Goal: Transaction & Acquisition: Purchase product/service

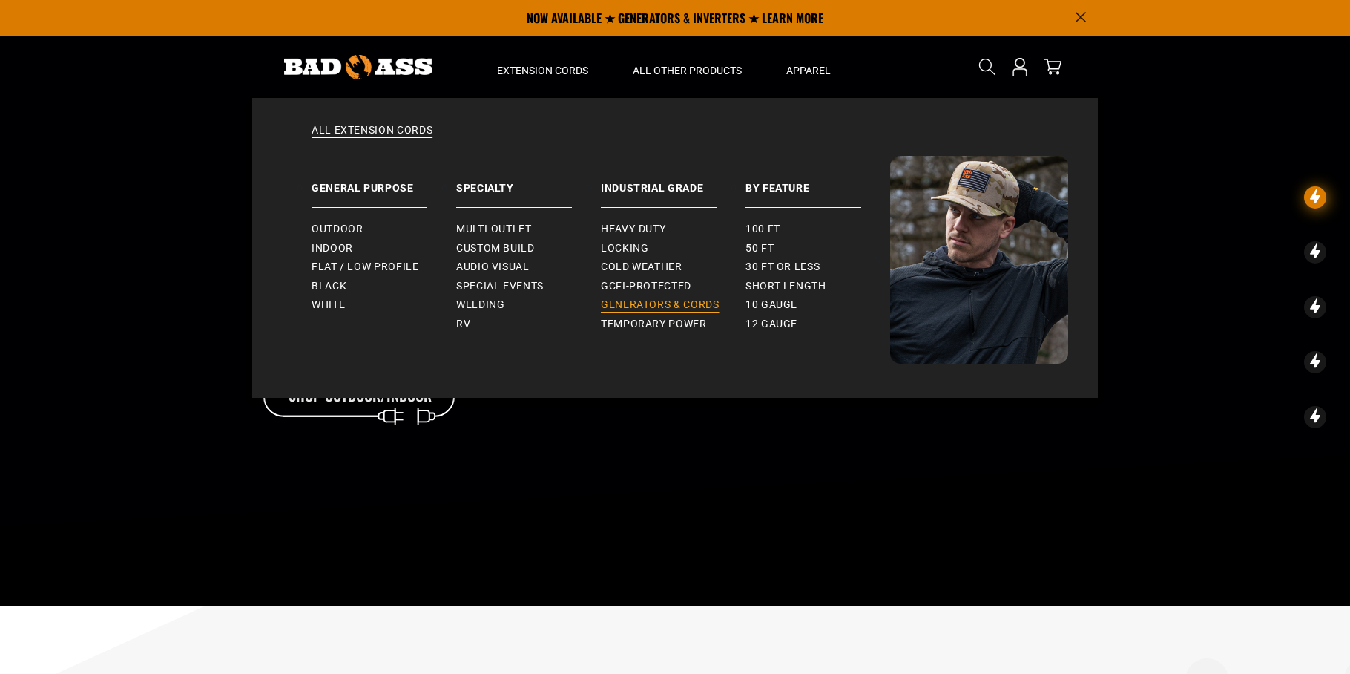
click at [643, 306] on span "Generators & Cords" at bounding box center [660, 304] width 119 height 13
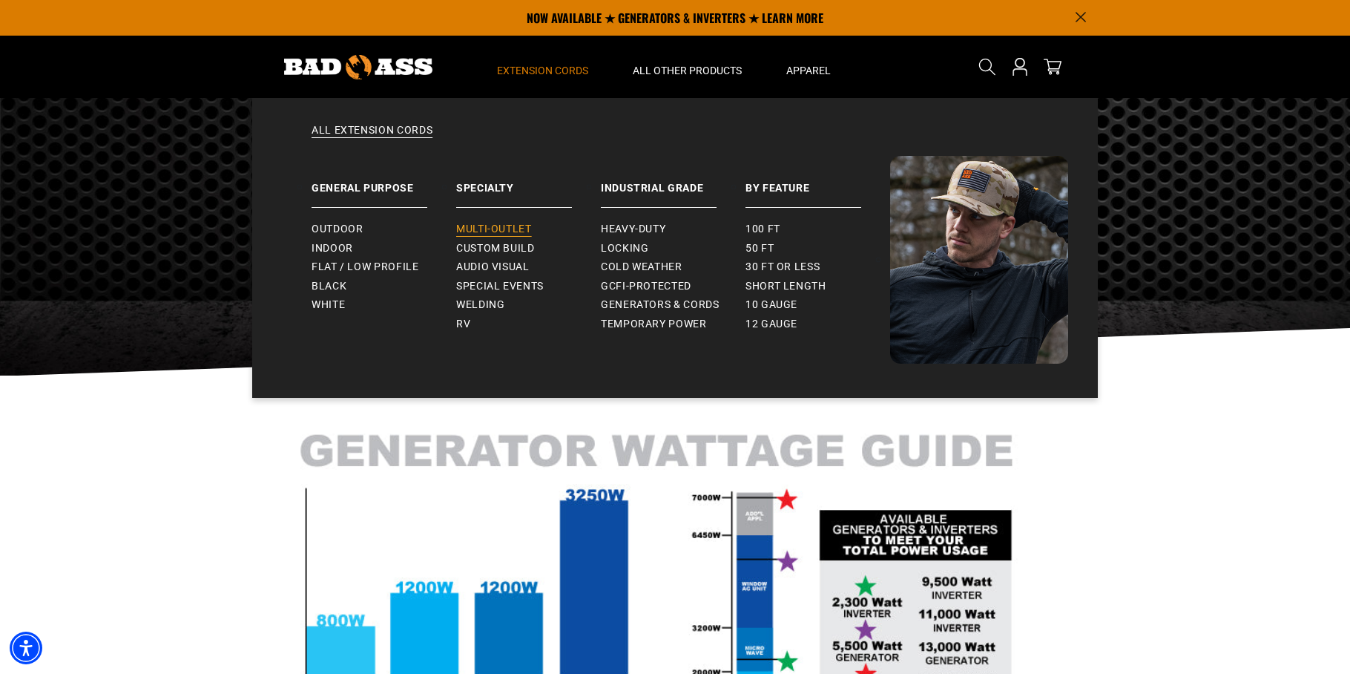
click at [475, 226] on span "Multi-Outlet" at bounding box center [494, 229] width 76 height 13
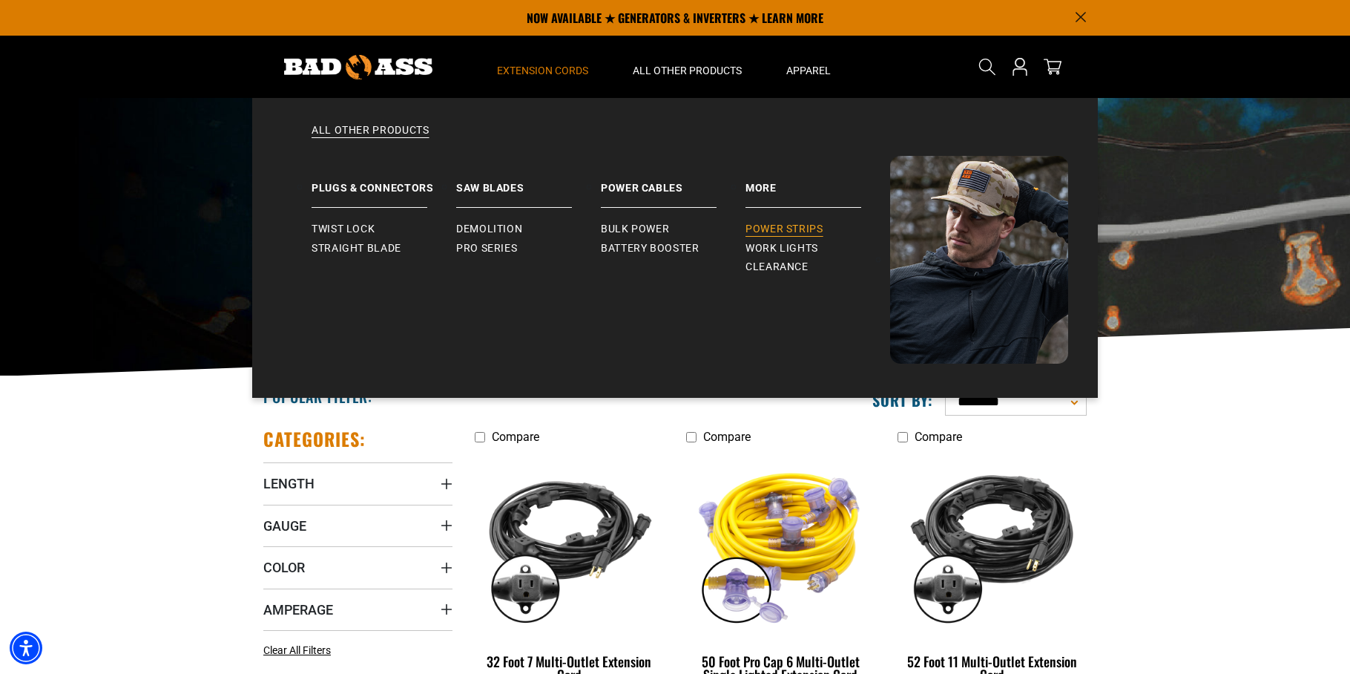
click at [768, 226] on span "Power Strips" at bounding box center [785, 229] width 78 height 13
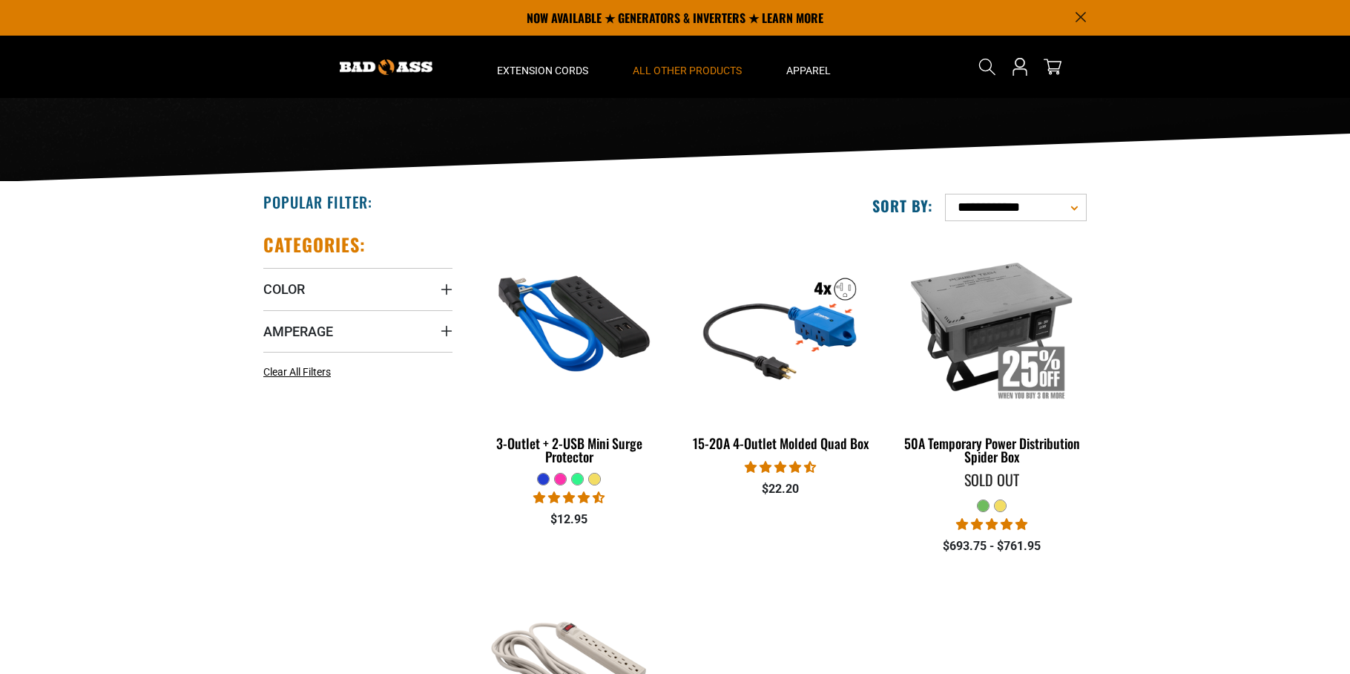
scroll to position [355, 0]
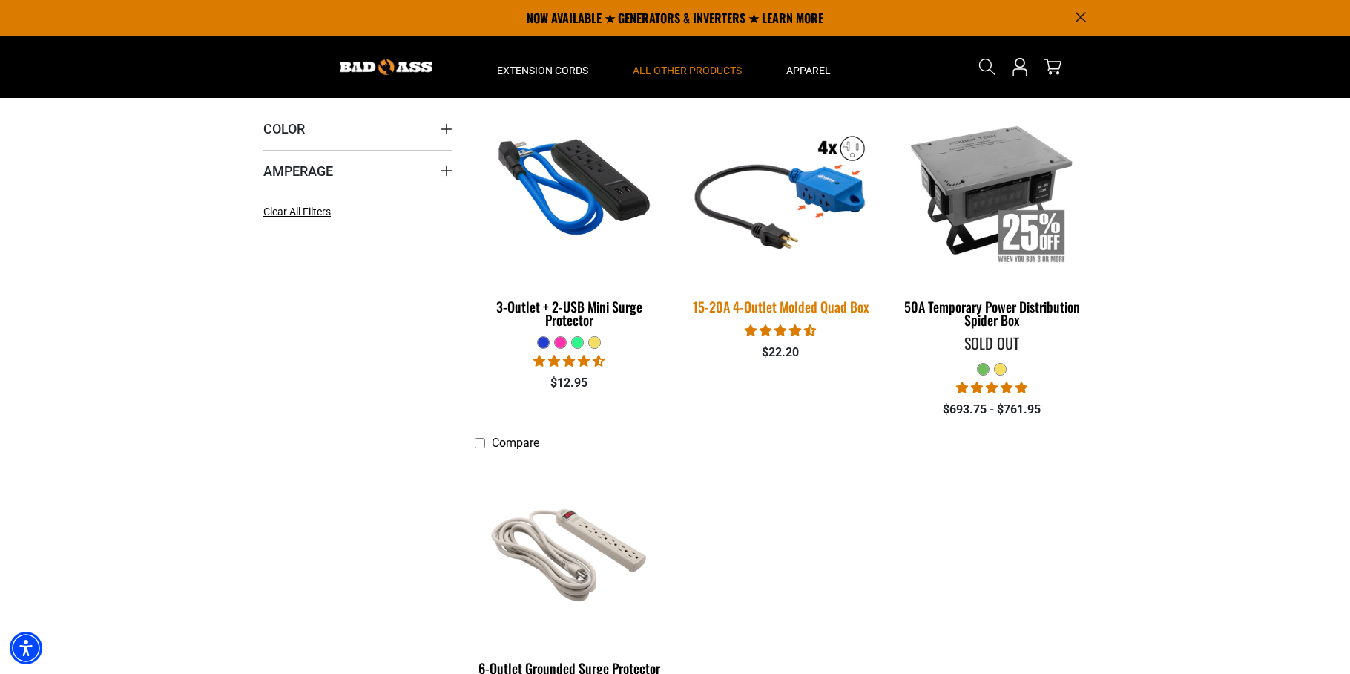
click at [814, 201] on img at bounding box center [781, 189] width 208 height 190
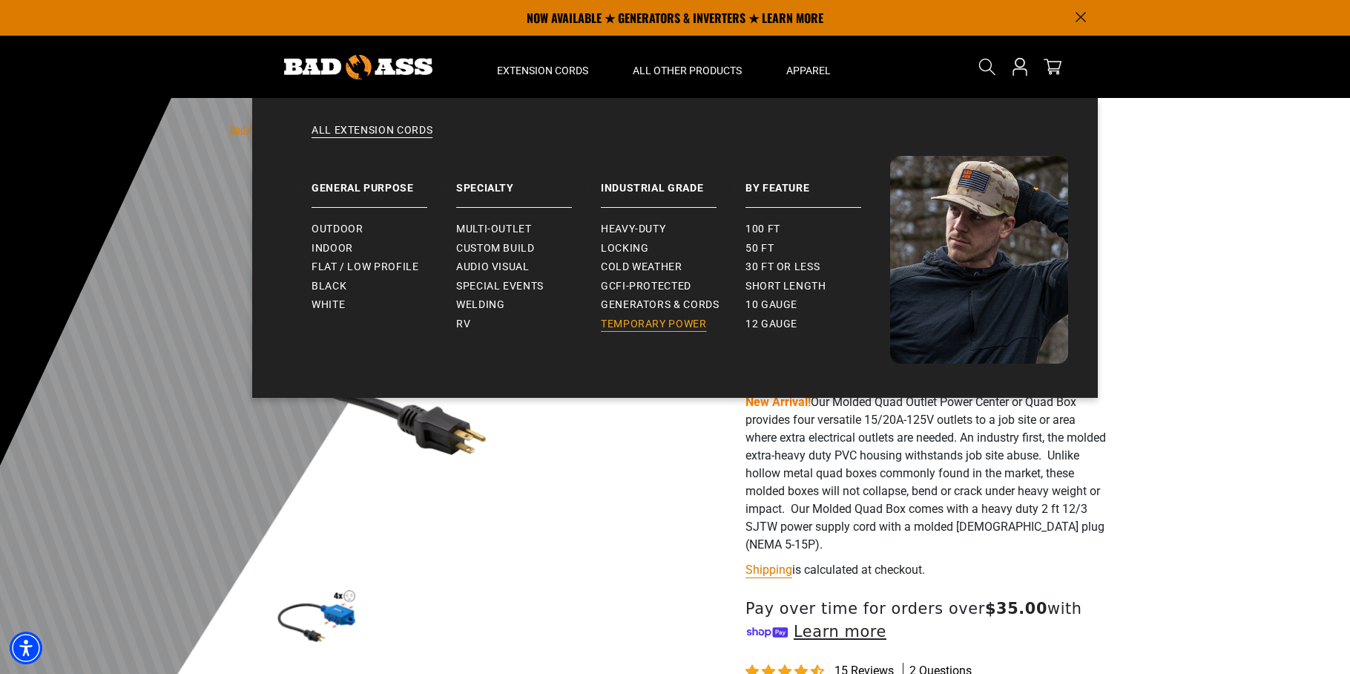
click at [622, 324] on span "Temporary Power" at bounding box center [654, 324] width 106 height 13
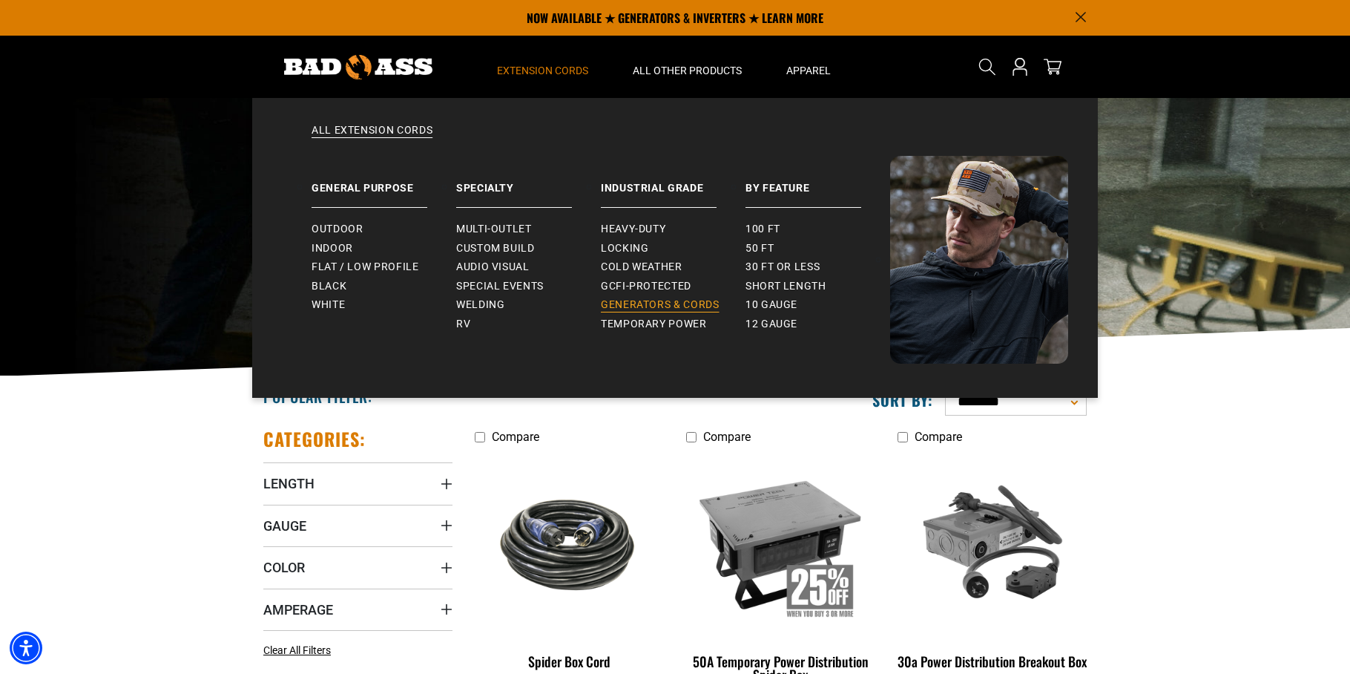
click at [628, 304] on span "Generators & Cords" at bounding box center [660, 304] width 119 height 13
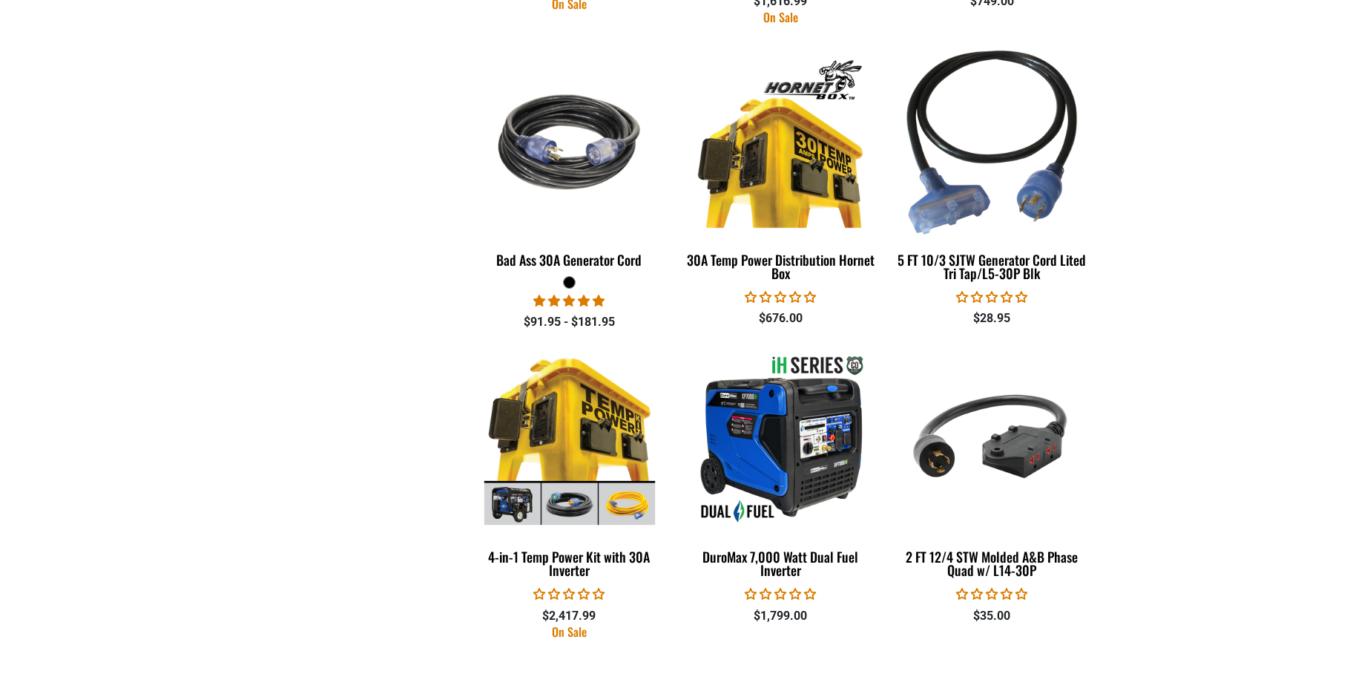
scroll to position [1488, 0]
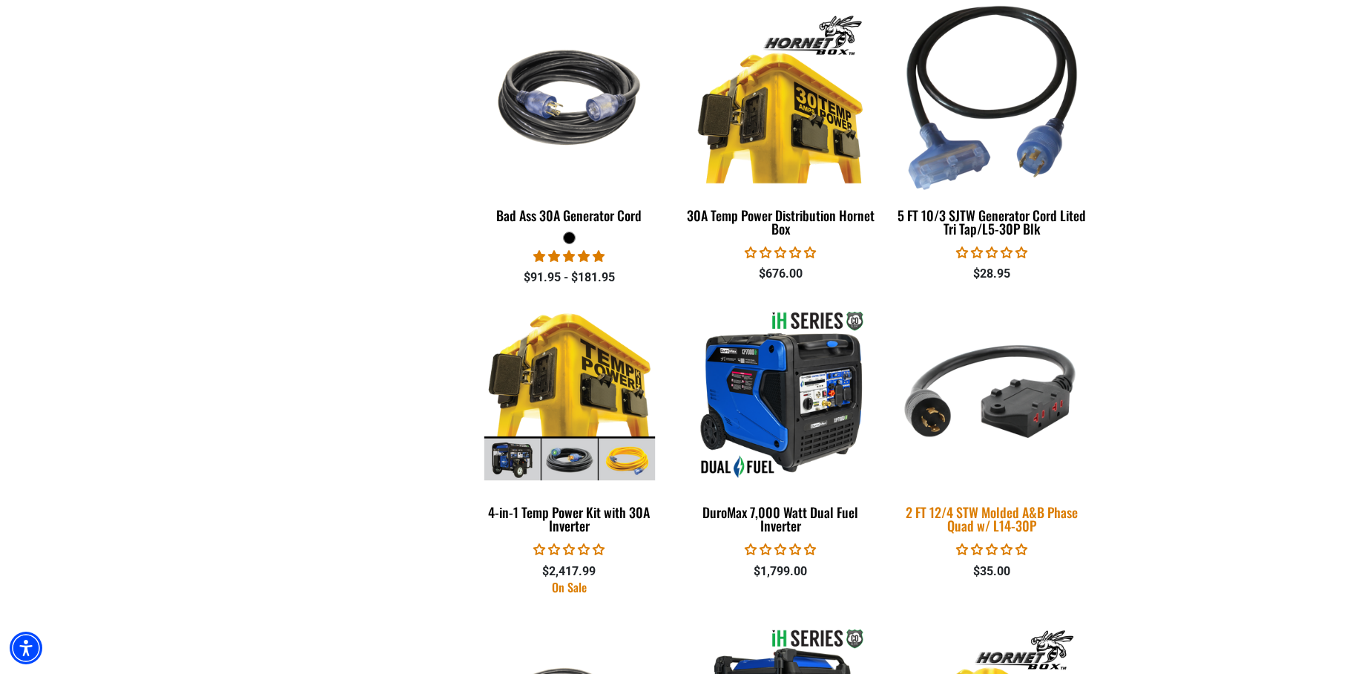
click at [1016, 410] on img at bounding box center [992, 395] width 208 height 190
